Goal: Obtain resource: Obtain resource

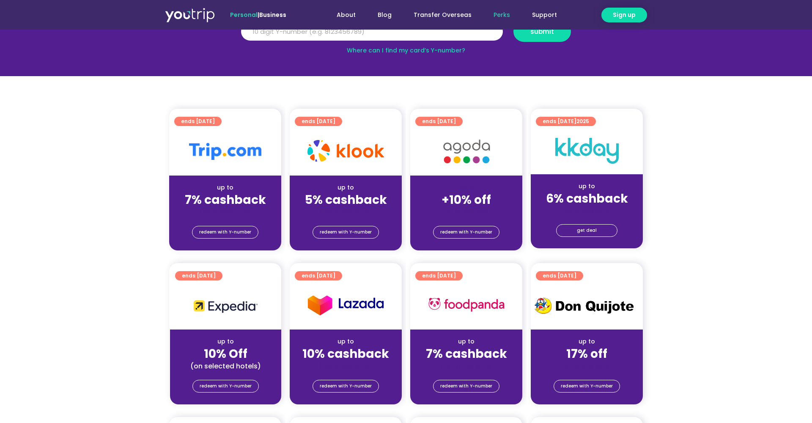
scroll to position [136, 0]
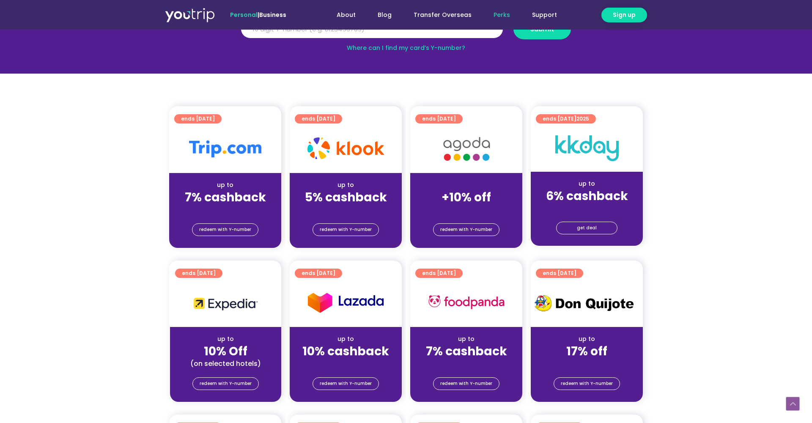
click at [342, 154] on img at bounding box center [345, 148] width 77 height 22
click at [322, 114] on span "ends [DATE]" at bounding box center [319, 118] width 34 height 9
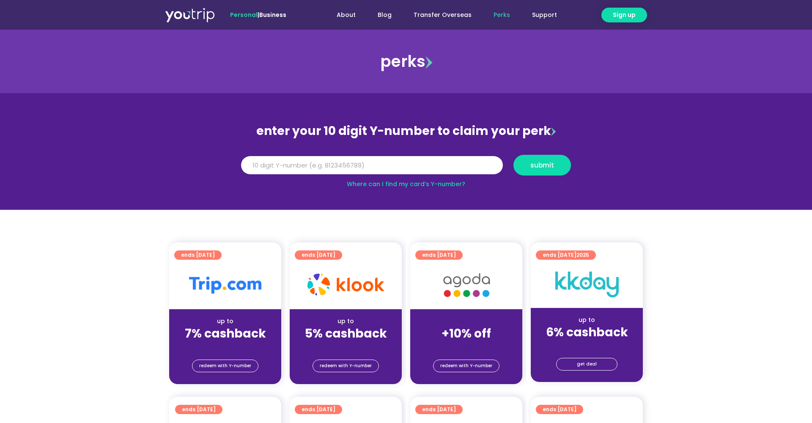
click at [345, 266] on div at bounding box center [346, 285] width 112 height 48
click at [345, 271] on div at bounding box center [346, 285] width 112 height 48
click at [346, 320] on div "up to" at bounding box center [345, 321] width 99 height 9
click at [347, 369] on span "redeem with Y-number" at bounding box center [346, 366] width 52 height 12
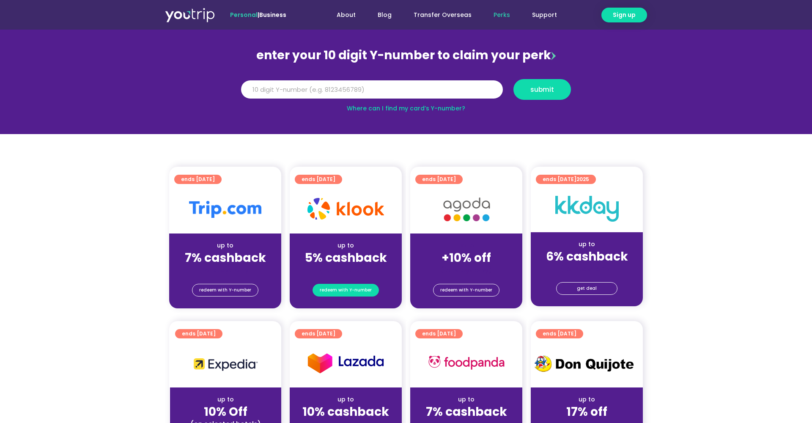
scroll to position [93, 0]
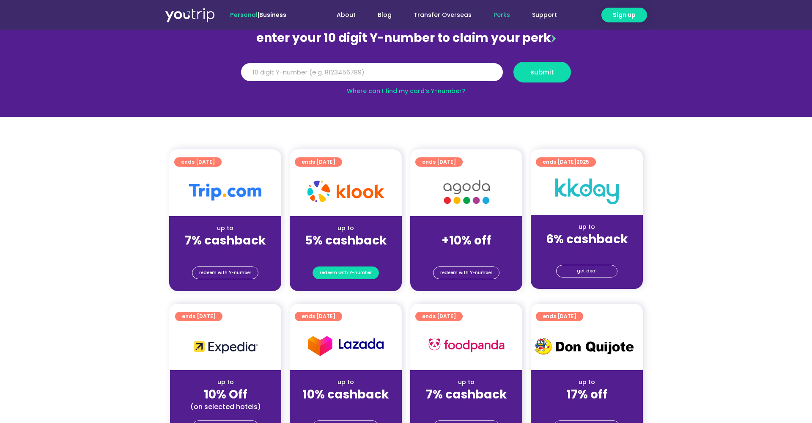
click at [351, 268] on span "redeem with Y-number" at bounding box center [346, 273] width 52 height 12
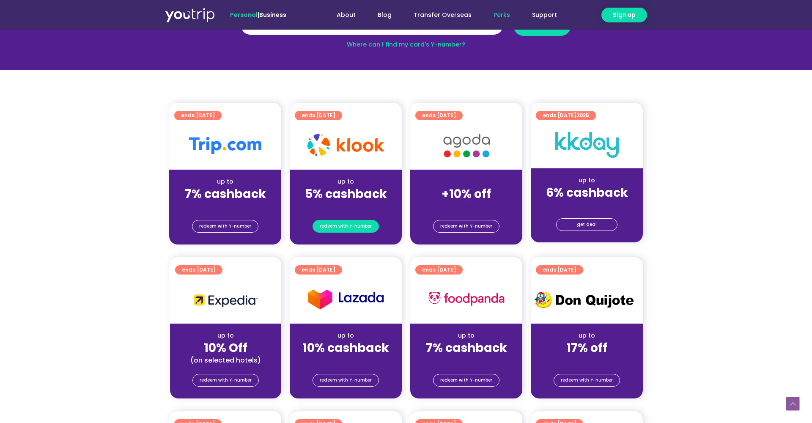
click at [354, 220] on span "redeem with Y-number" at bounding box center [346, 226] width 52 height 12
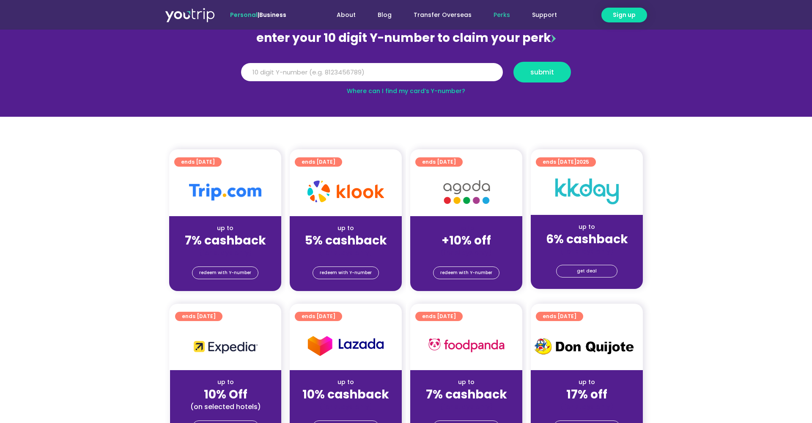
click at [323, 155] on div "ends [DATE]" at bounding box center [348, 161] width 107 height 13
click at [451, 68] on input "Y Number" at bounding box center [372, 72] width 262 height 19
type input "8133872566"
click at [560, 74] on span "submit" at bounding box center [542, 72] width 43 height 6
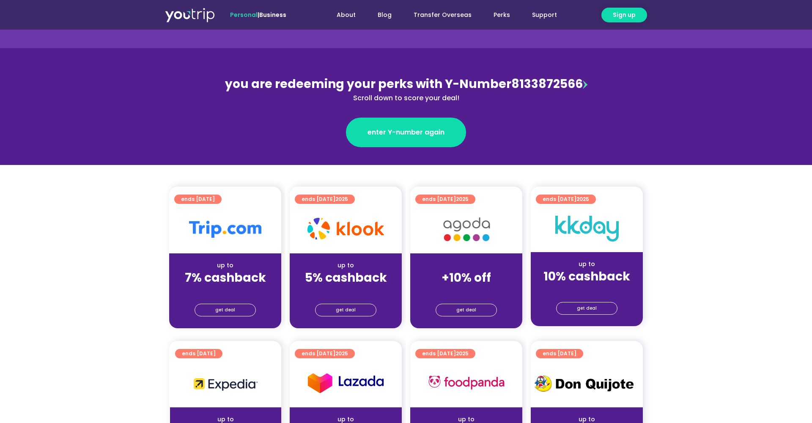
scroll to position [72, 0]
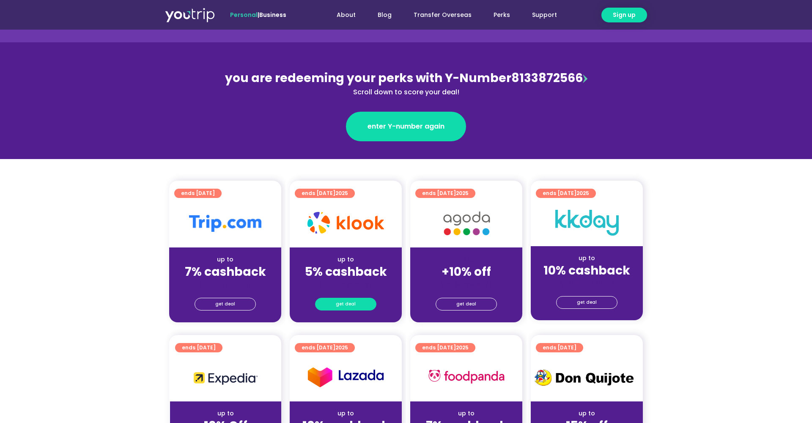
click at [356, 302] on link "get deal" at bounding box center [345, 304] width 61 height 13
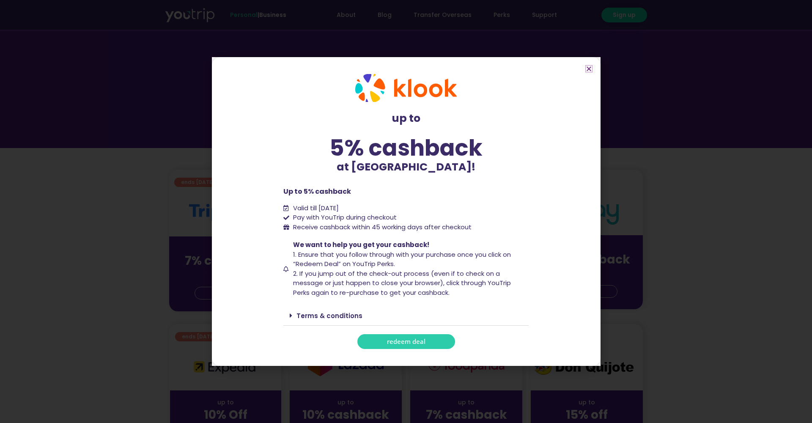
scroll to position [85, 0]
click at [302, 312] on link "Terms & conditions" at bounding box center [329, 315] width 66 height 9
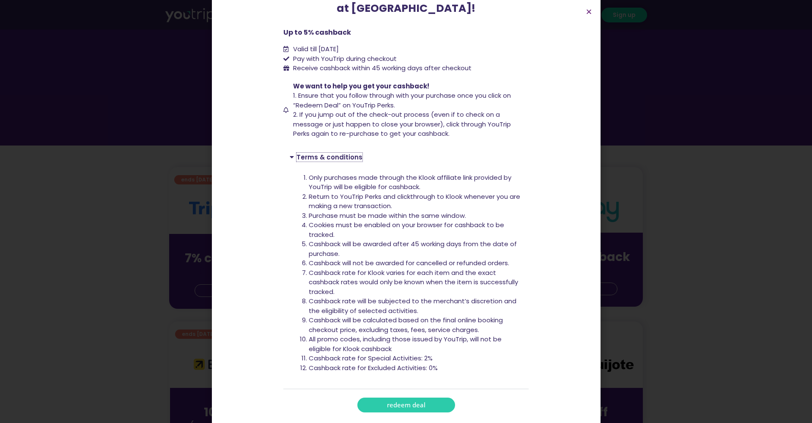
scroll to position [101, 0]
click at [389, 402] on span "redeem deal" at bounding box center [406, 405] width 38 height 6
